Goal: Transaction & Acquisition: Book appointment/travel/reservation

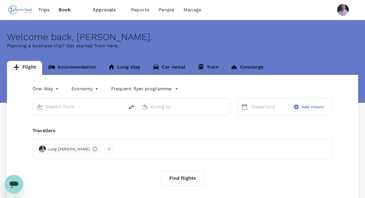
type input "roundtrip"
type input "Singapore Changi (SIN)"
type input "Cologne Bonn (CGN)"
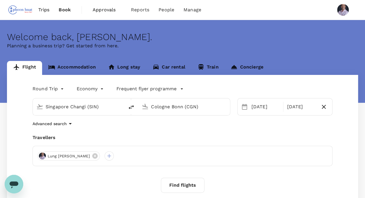
click at [44, 10] on span "Trips" at bounding box center [43, 9] width 11 height 7
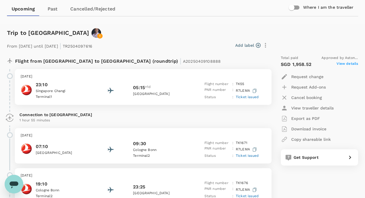
scroll to position [73, 0]
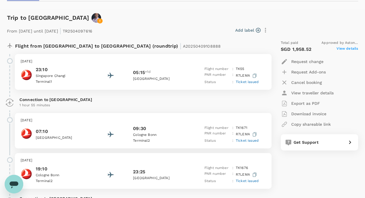
click at [305, 104] on p "Export as PDF" at bounding box center [305, 104] width 29 height 6
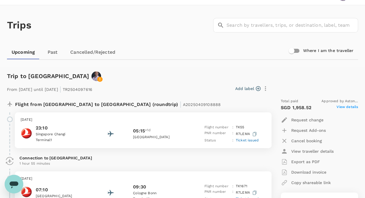
scroll to position [0, 0]
